Goal: Information Seeking & Learning: Learn about a topic

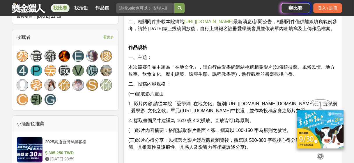
scroll to position [372, 0]
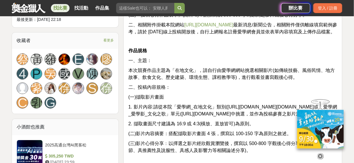
click at [203, 27] on link "http://www.naer.edu.tw/" at bounding box center [208, 24] width 49 height 5
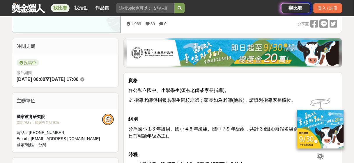
scroll to position [47, 0]
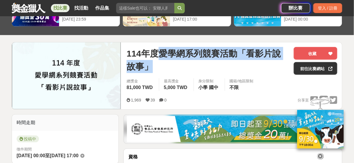
drag, startPoint x: 173, startPoint y: 58, endPoint x: 195, endPoint y: 72, distance: 26.6
click at [195, 72] on span "114年度愛學網系列競賽活動「看影片說故事」" at bounding box center [207, 60] width 162 height 26
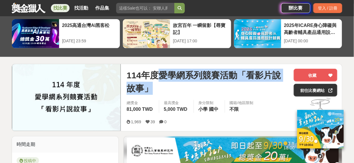
scroll to position [0, 0]
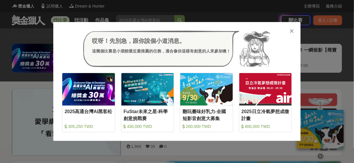
click at [291, 31] on icon at bounding box center [292, 31] width 4 height 6
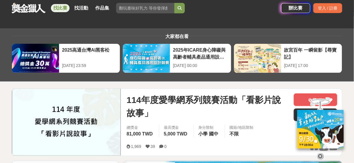
scroll to position [47, 0]
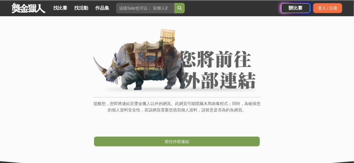
scroll to position [47, 0]
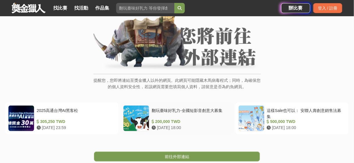
click at [175, 125] on div "200,000 TWD" at bounding box center [189, 122] width 76 height 6
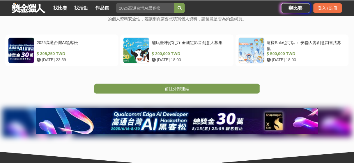
scroll to position [140, 0]
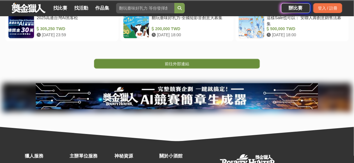
click at [197, 69] on link "前往外部連結" at bounding box center [177, 64] width 166 height 10
